Goal: Transaction & Acquisition: Purchase product/service

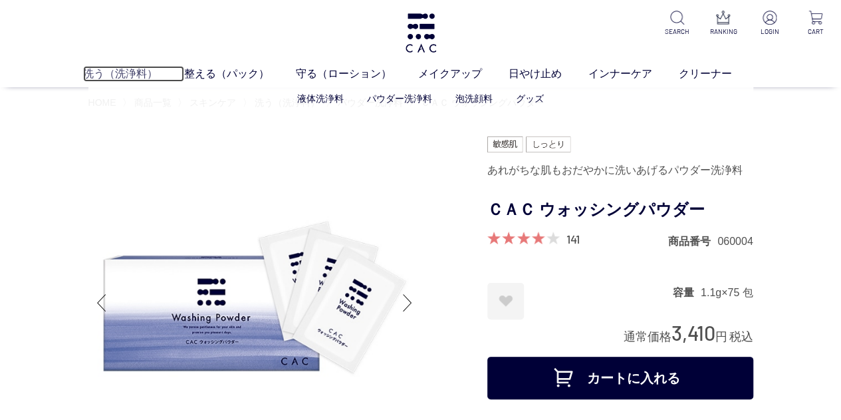
click at [116, 68] on link "洗う（洗浄料）" at bounding box center [133, 74] width 101 height 16
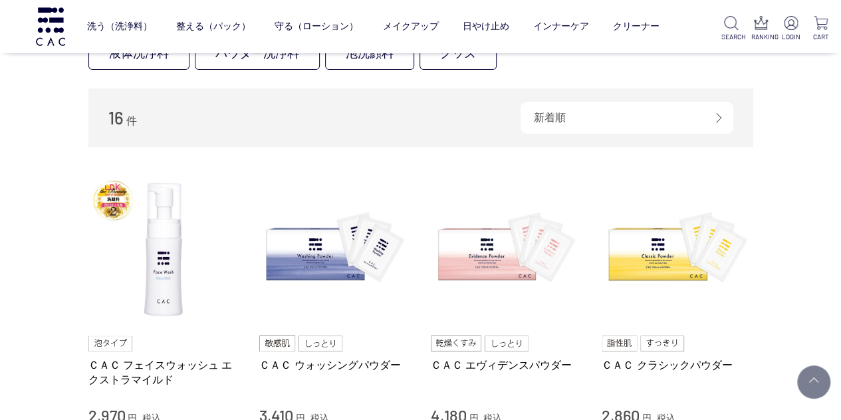
scroll to position [199, 0]
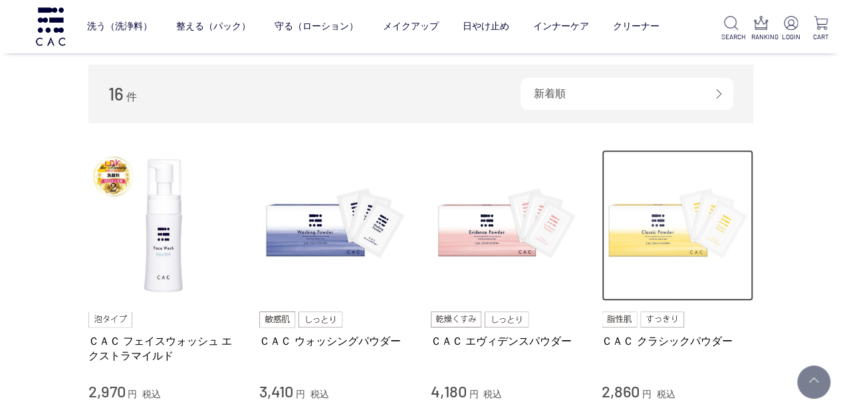
click at [668, 227] on img at bounding box center [678, 226] width 152 height 152
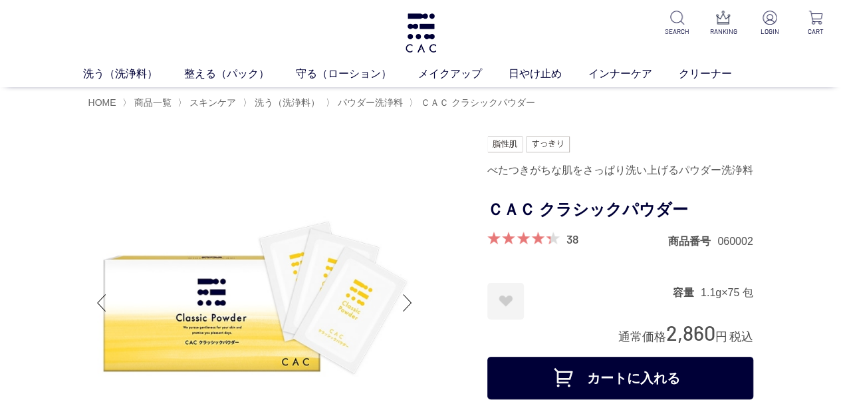
click at [658, 382] on button "カートに入れる" at bounding box center [620, 377] width 266 height 43
click at [540, 71] on link "日やけ止め" at bounding box center [549, 74] width 80 height 16
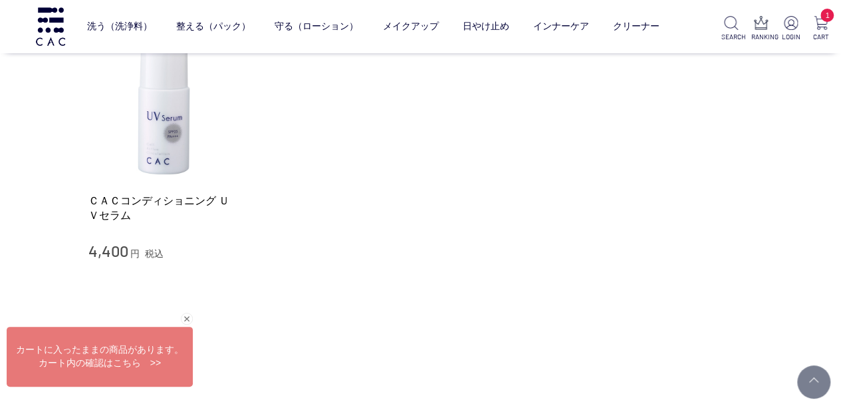
scroll to position [266, 0]
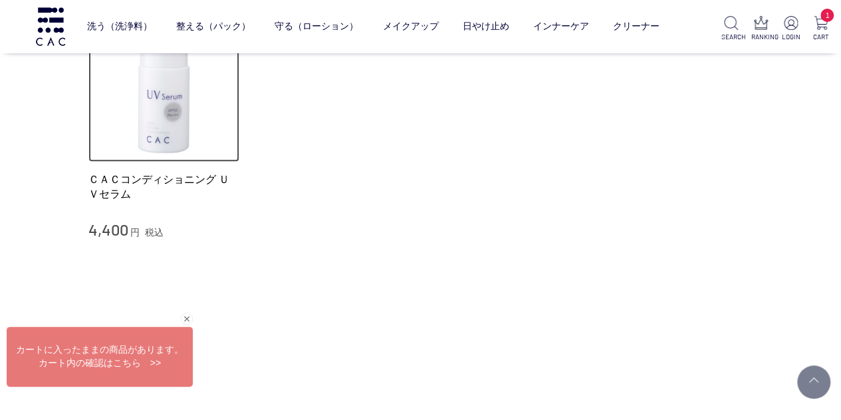
click at [148, 135] on img at bounding box center [164, 87] width 152 height 152
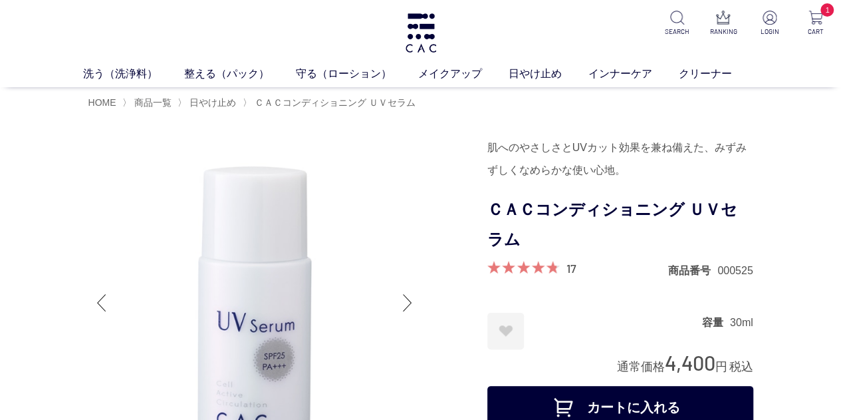
click at [541, 400] on button "カートに入れる" at bounding box center [620, 407] width 266 height 43
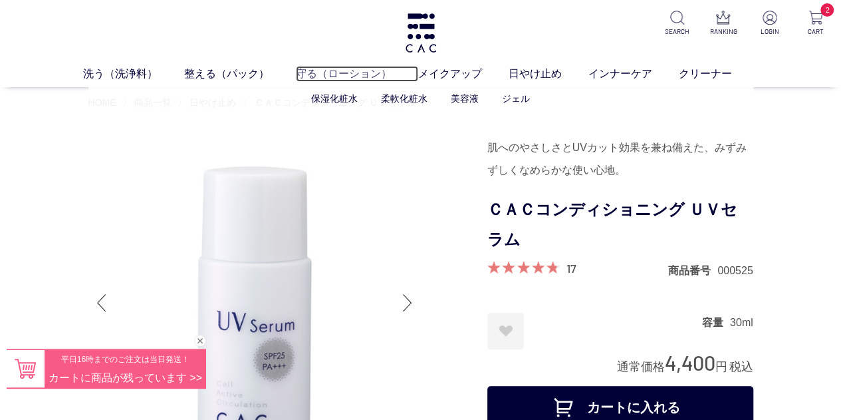
click at [318, 76] on link "守る（ローション）" at bounding box center [357, 74] width 122 height 16
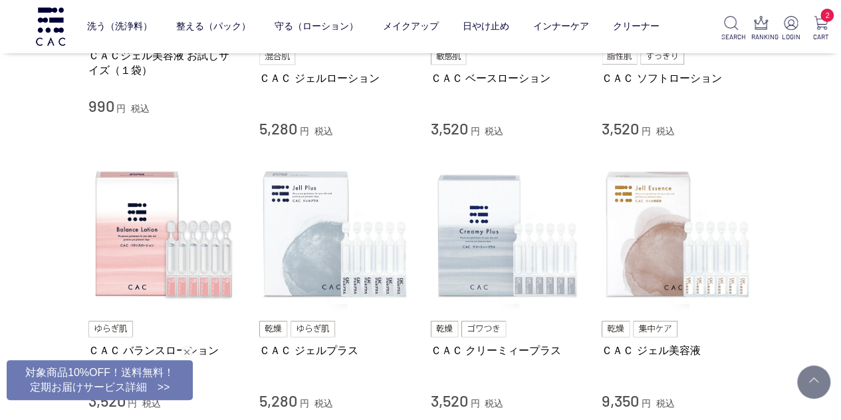
scroll to position [465, 0]
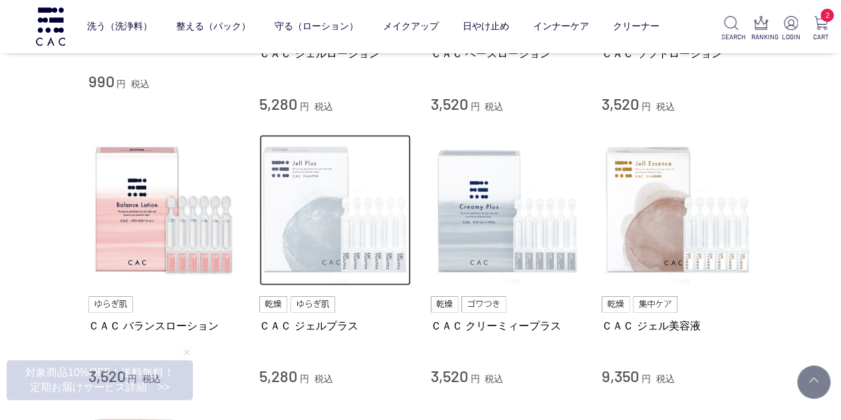
click at [370, 223] on img at bounding box center [335, 210] width 152 height 152
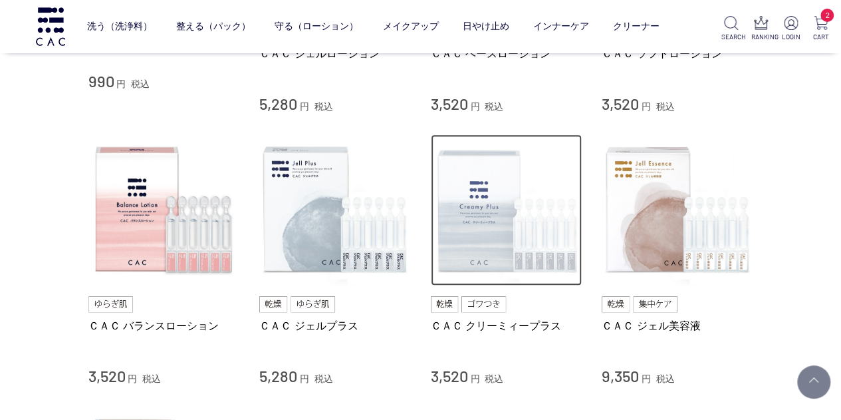
click at [531, 235] on img at bounding box center [507, 210] width 152 height 152
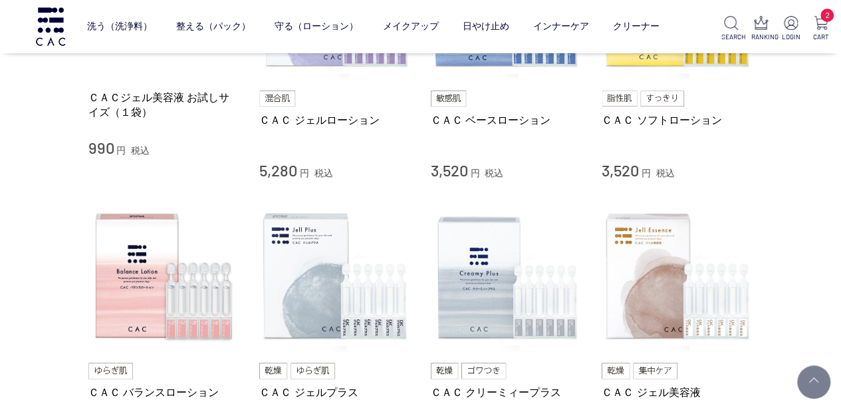
scroll to position [532, 0]
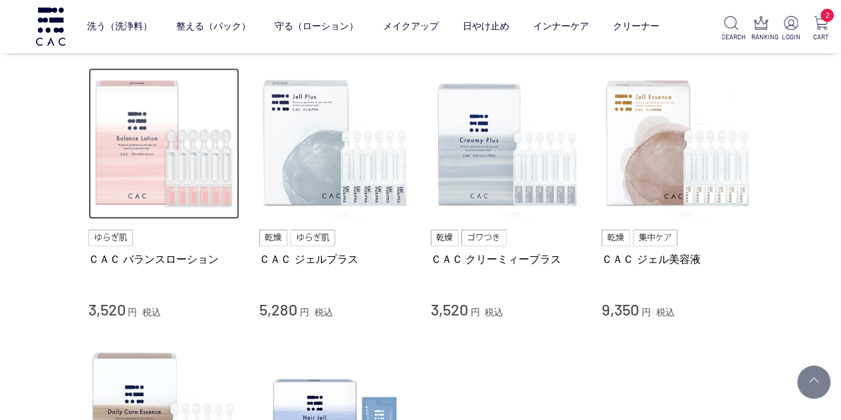
click at [178, 170] on img at bounding box center [164, 144] width 152 height 152
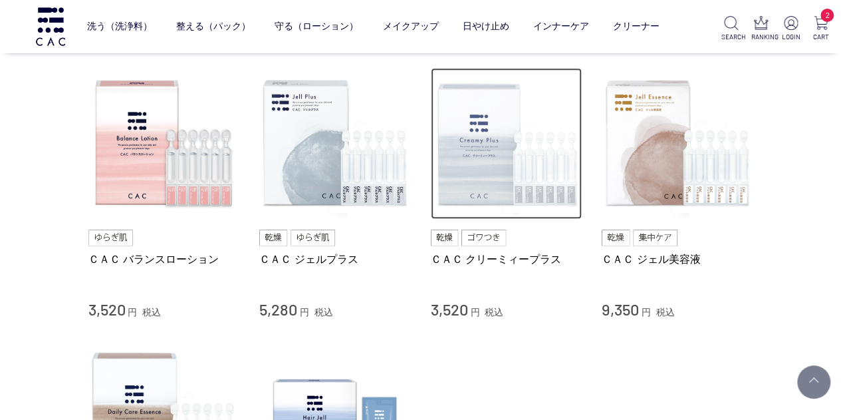
click at [537, 190] on img at bounding box center [507, 144] width 152 height 152
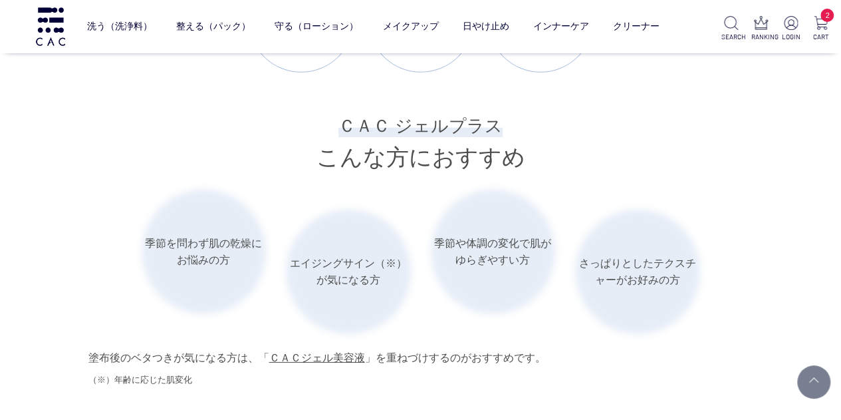
scroll to position [1928, 0]
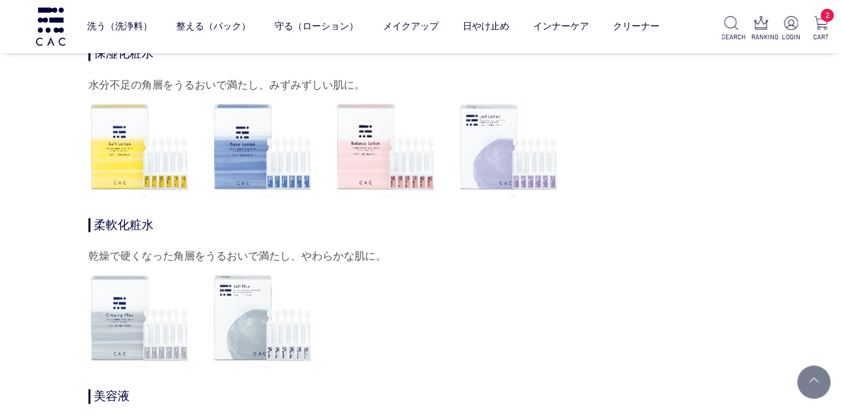
scroll to position [4123, 0]
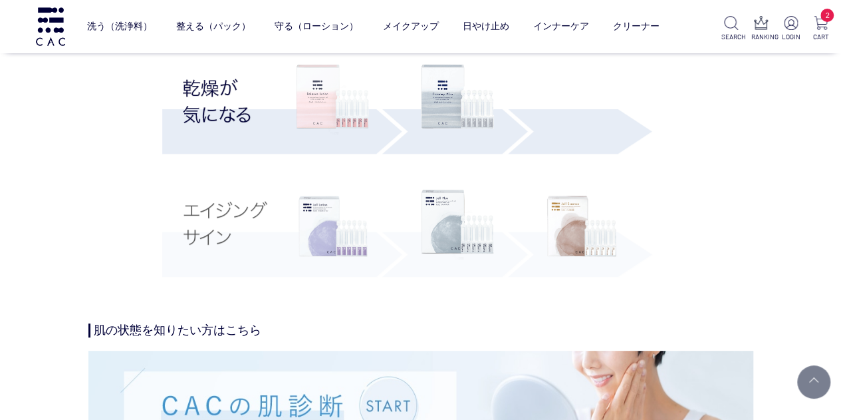
scroll to position [2593, 0]
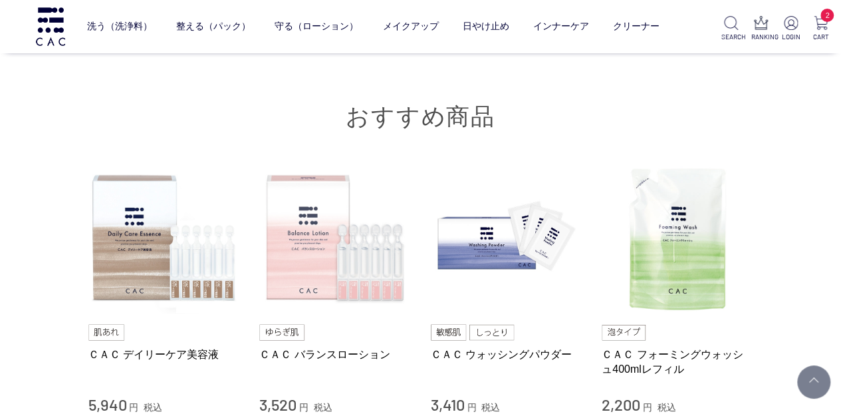
scroll to position [8844, 0]
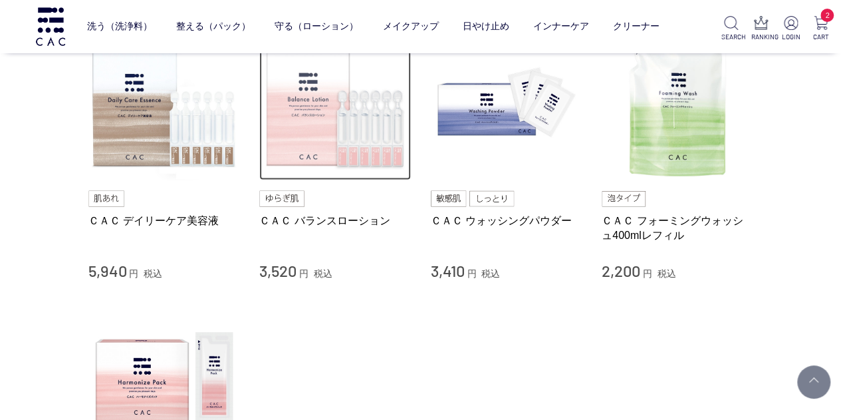
click at [334, 150] on img at bounding box center [335, 105] width 152 height 152
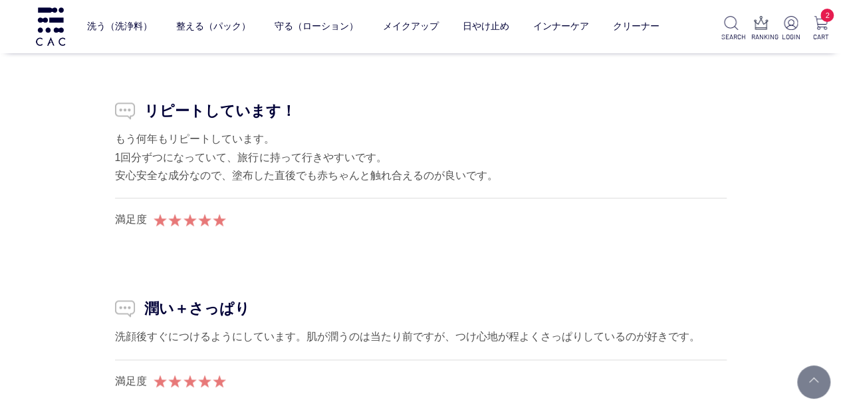
scroll to position [8312, 0]
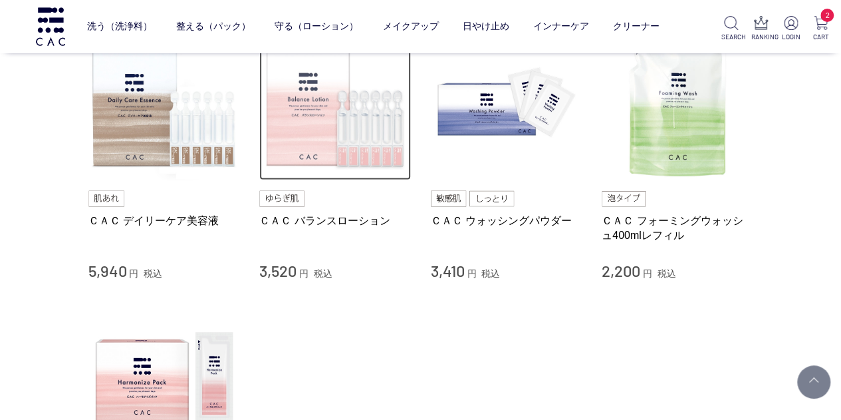
click at [324, 150] on img at bounding box center [335, 105] width 152 height 152
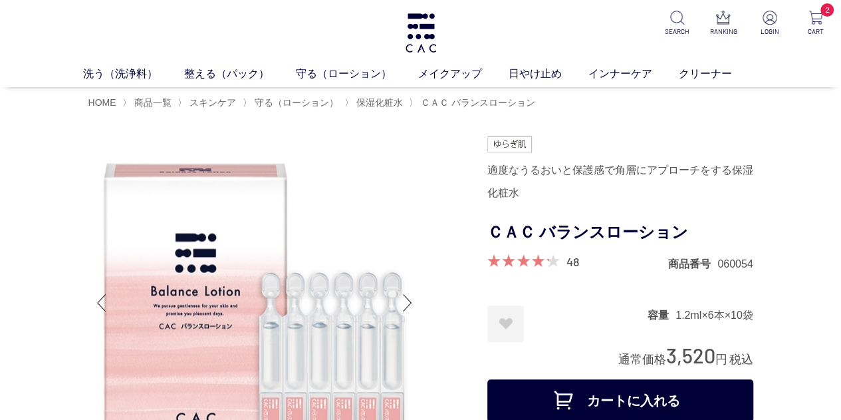
click at [620, 389] on button "カートに入れる" at bounding box center [620, 400] width 266 height 43
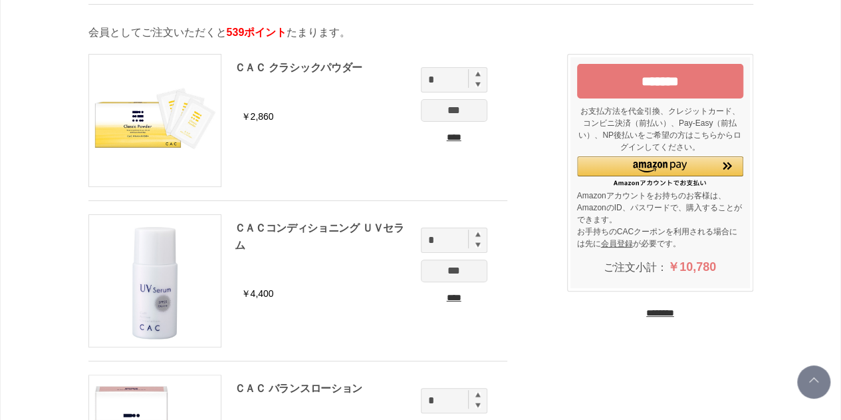
scroll to position [66, 0]
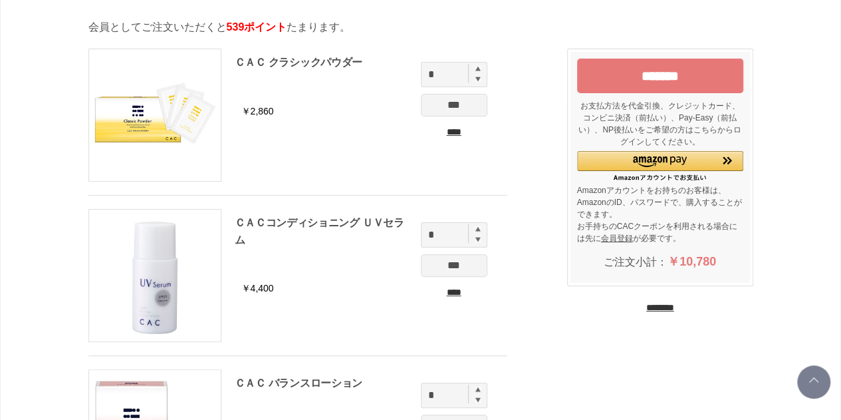
click at [672, 74] on input "*******" at bounding box center [660, 76] width 166 height 35
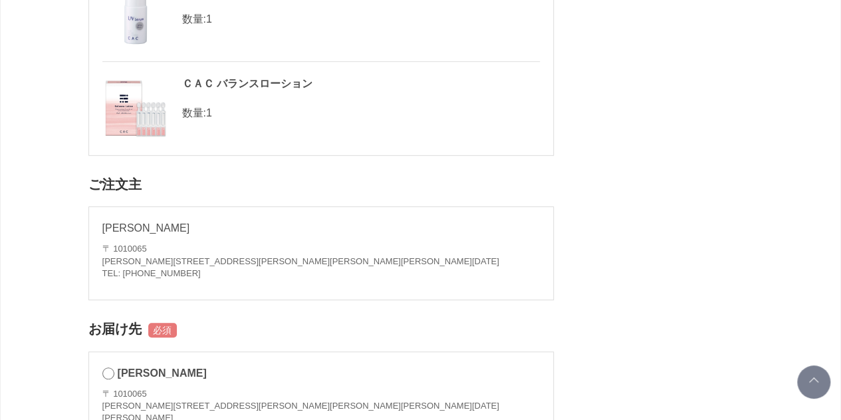
scroll to position [399, 0]
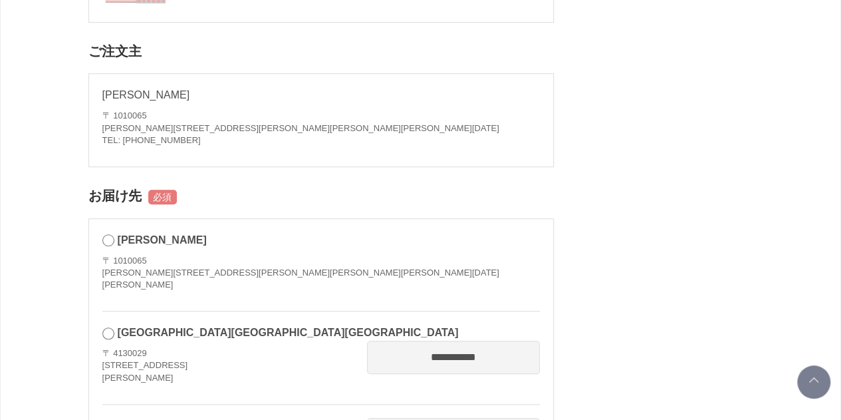
click at [116, 329] on div "[GEOGRAPHIC_DATA][GEOGRAPHIC_DATA][GEOGRAPHIC_DATA]" at bounding box center [321, 332] width 438 height 16
click at [123, 324] on div "[GEOGRAPHIC_DATA][GEOGRAPHIC_DATA][GEOGRAPHIC_DATA]" at bounding box center [321, 332] width 438 height 16
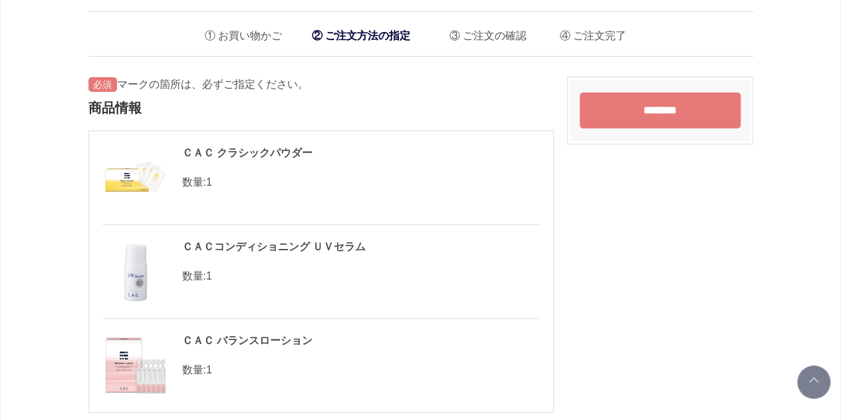
scroll to position [0, 0]
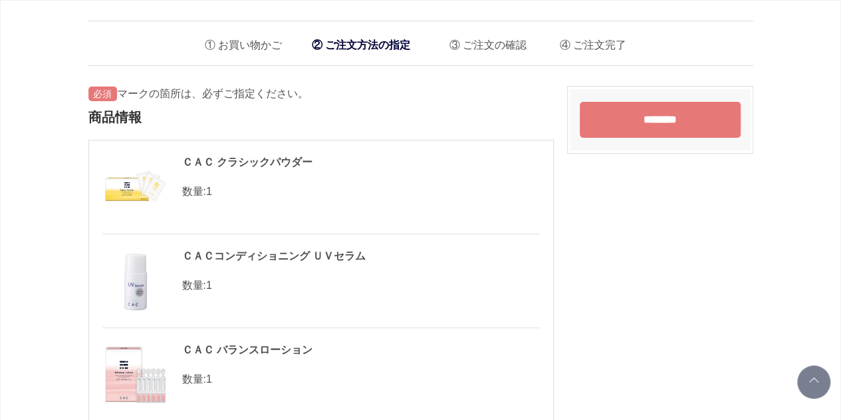
click at [682, 118] on input "********" at bounding box center [660, 120] width 161 height 36
